Goal: Task Accomplishment & Management: Manage account settings

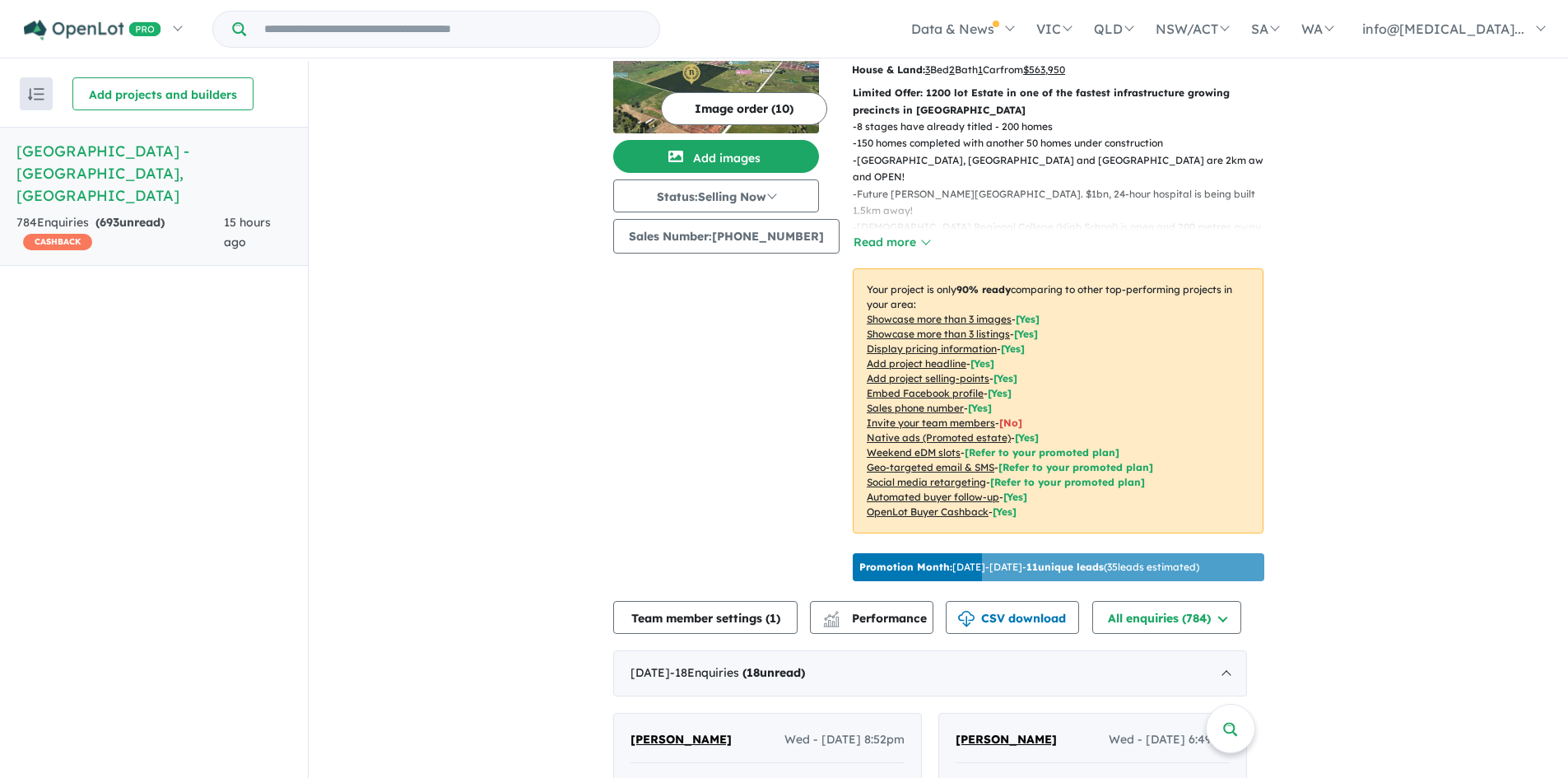
scroll to position [412, 0]
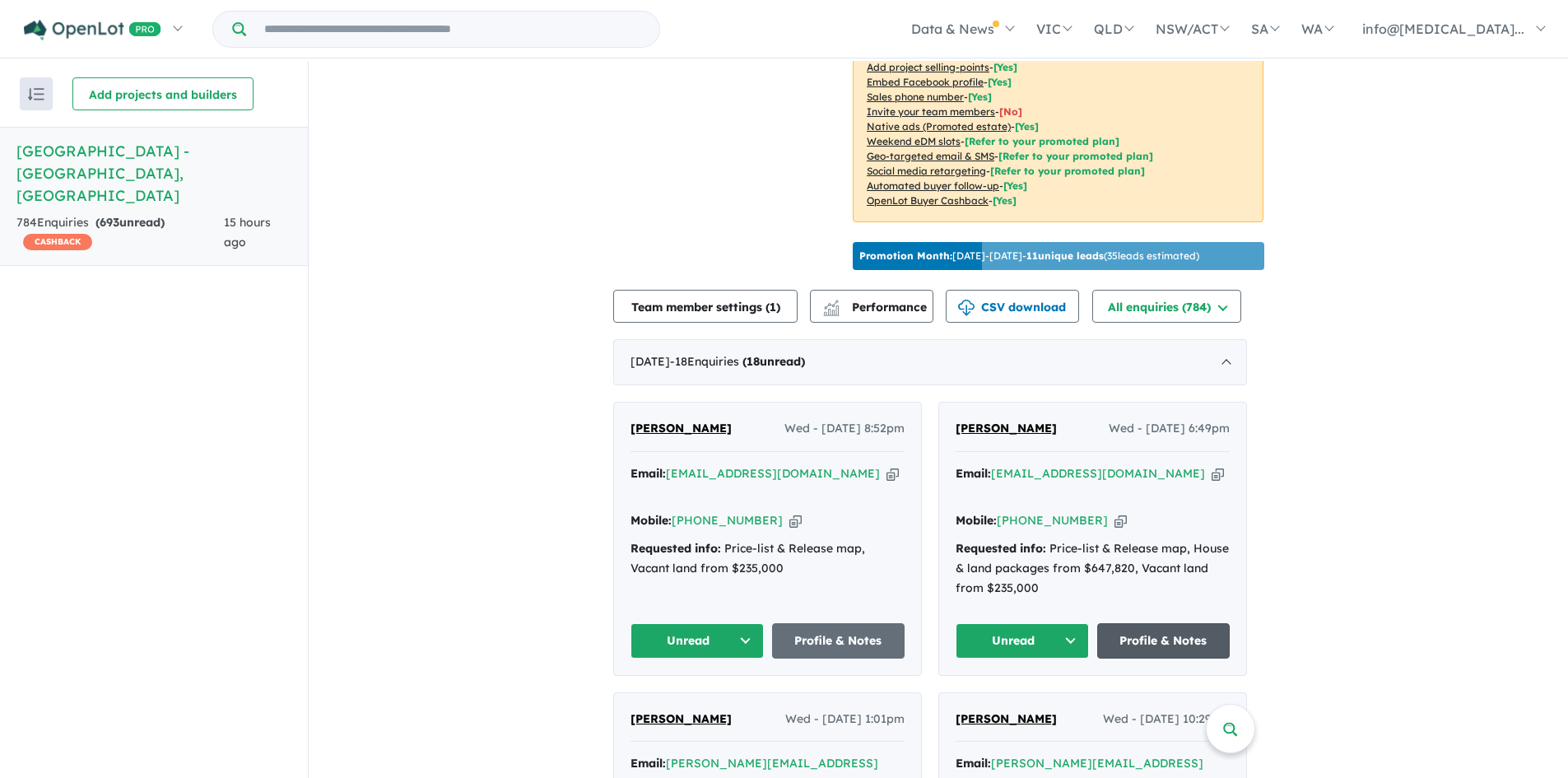
click at [1184, 624] on link "Profile & Notes" at bounding box center [1164, 641] width 133 height 35
click at [833, 624] on link "Profile & Notes" at bounding box center [839, 641] width 133 height 35
